Goal: Task Accomplishment & Management: Use online tool/utility

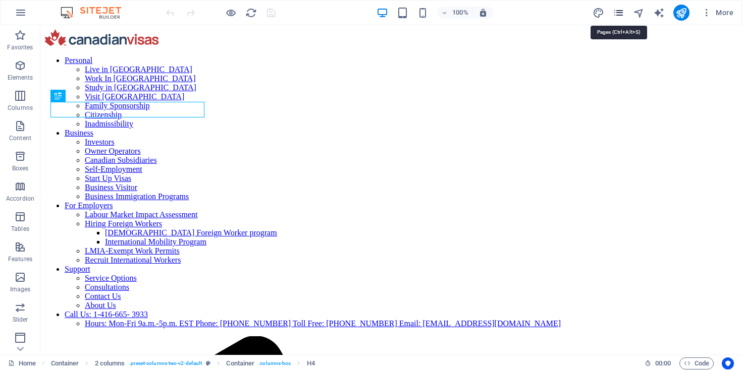
click at [617, 15] on icon "pages" at bounding box center [618, 13] width 12 height 12
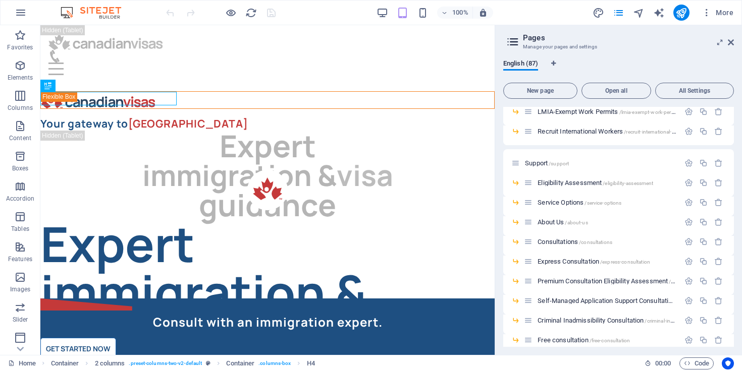
scroll to position [1064, 0]
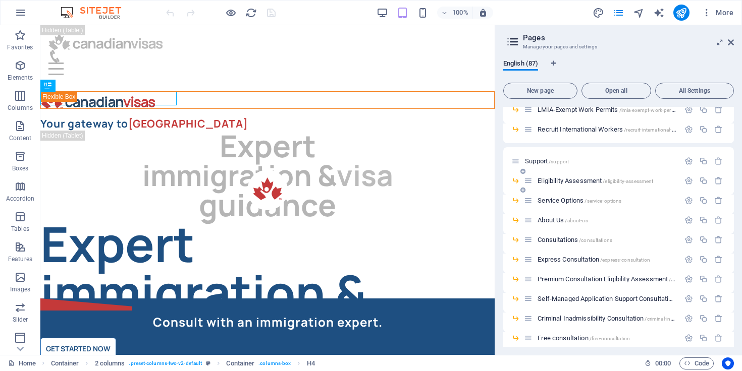
click at [578, 182] on span "Eligibility Assessment /eligibility-assessment" at bounding box center [595, 181] width 116 height 8
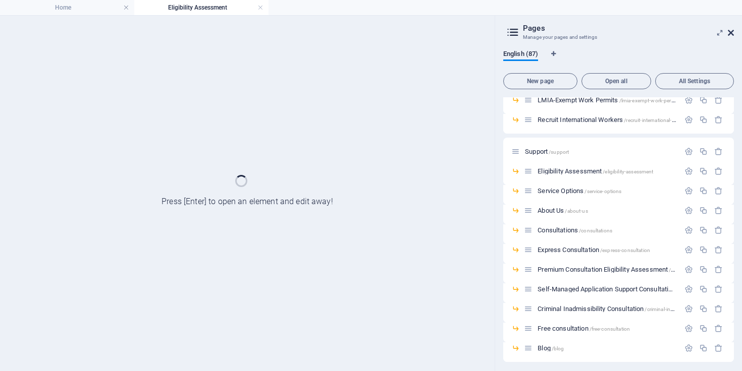
click at [732, 34] on icon at bounding box center [730, 33] width 6 height 8
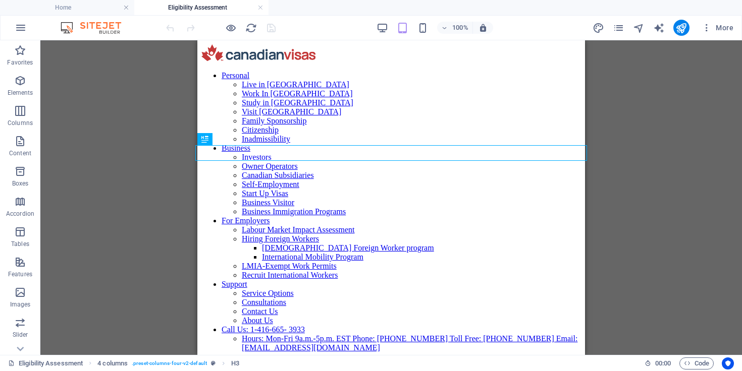
scroll to position [0, 0]
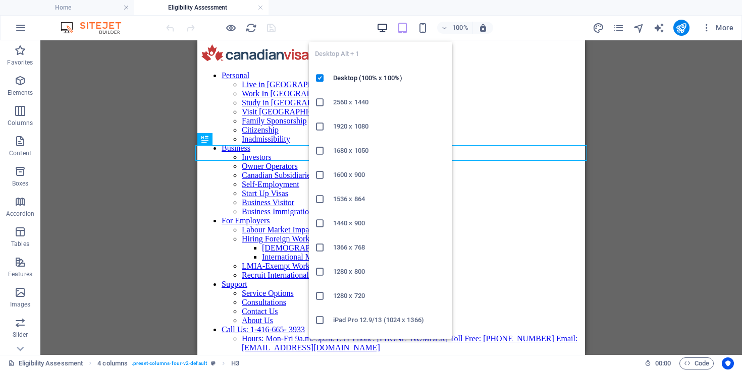
click at [379, 26] on icon "button" at bounding box center [382, 28] width 12 height 12
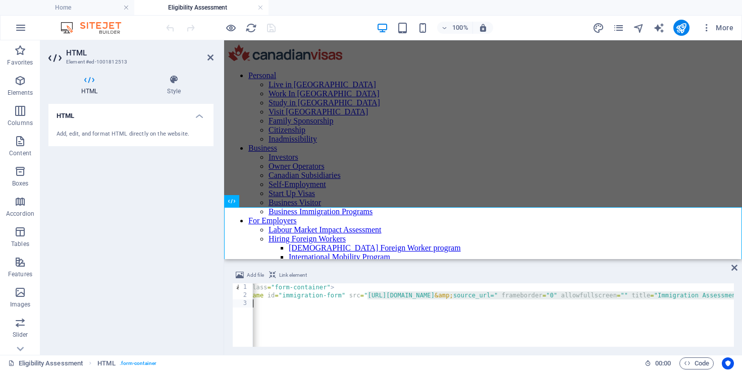
scroll to position [0, 24]
drag, startPoint x: 391, startPoint y: 298, endPoint x: 643, endPoint y: 298, distance: 251.2
click at [643, 298] on div "< div class = "form-container" > < iframe id = "immigration-form" src = "[URL][…" at bounding box center [663, 323] width 871 height 78
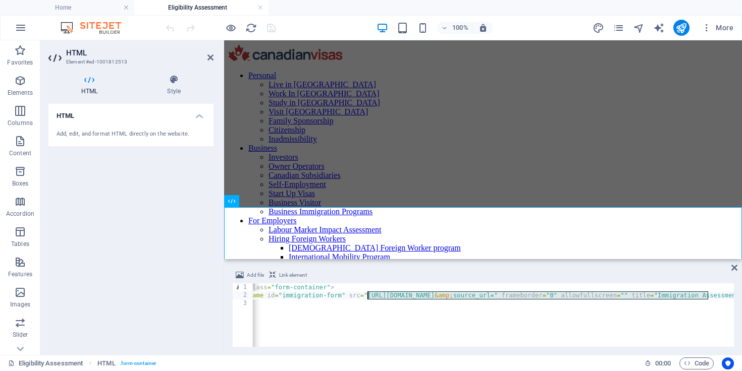
drag, startPoint x: 707, startPoint y: 298, endPoint x: 368, endPoint y: 298, distance: 339.0
click at [368, 298] on div "< div class = "form-container" > < iframe id = "immigration-form" src = "[URL][…" at bounding box center [663, 323] width 871 height 78
type textarea "<iframe id="immigration-form" src="[URL][DOMAIN_NAME]" frameborder="0" allowful…"
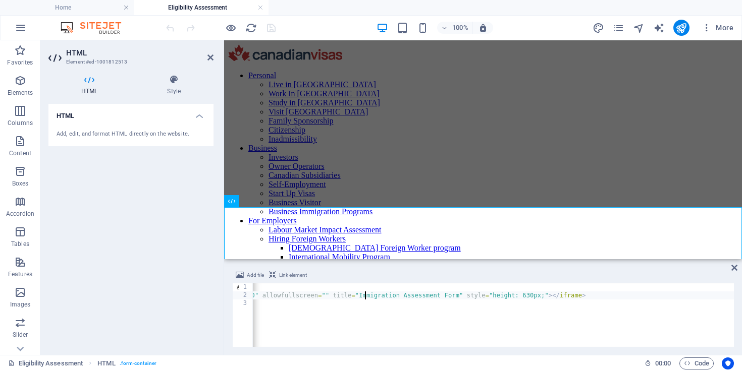
scroll to position [0, 286]
click at [732, 268] on icon at bounding box center [734, 268] width 6 height 8
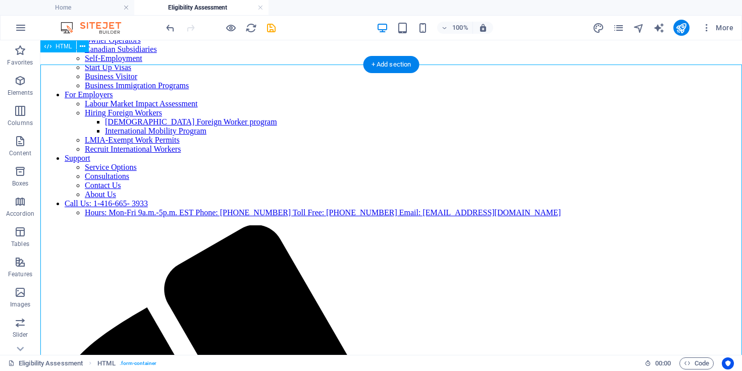
scroll to position [0, 0]
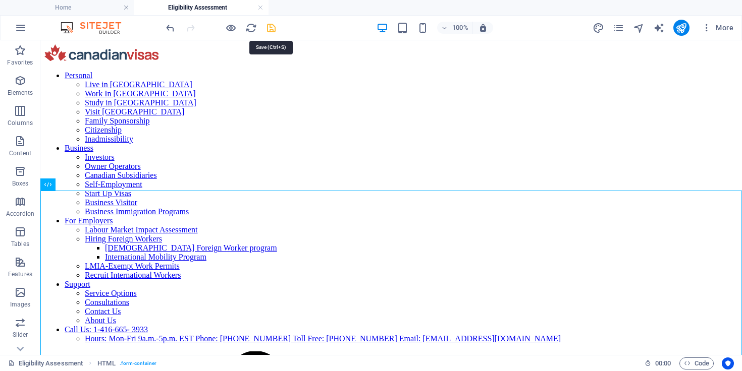
click at [265, 26] on icon "save" at bounding box center [271, 28] width 12 height 12
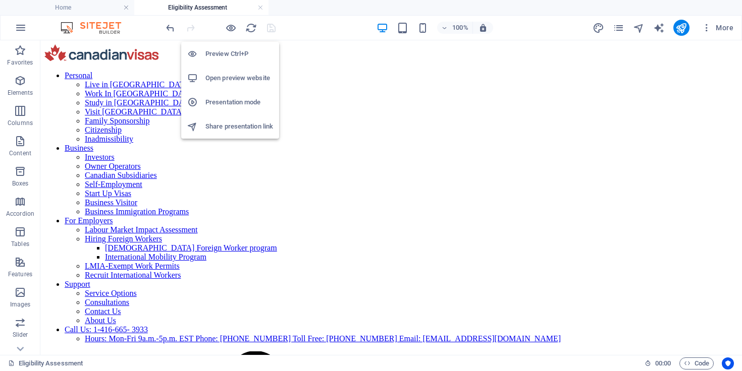
click at [230, 78] on h6 "Open preview website" at bounding box center [239, 78] width 68 height 12
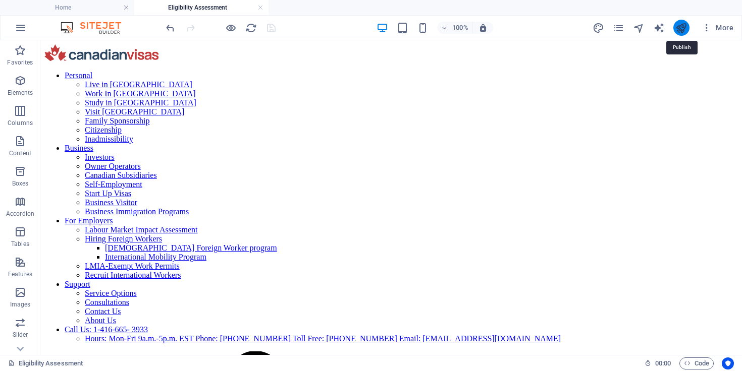
click at [678, 31] on icon "publish" at bounding box center [681, 28] width 12 height 12
